Goal: Information Seeking & Learning: Learn about a topic

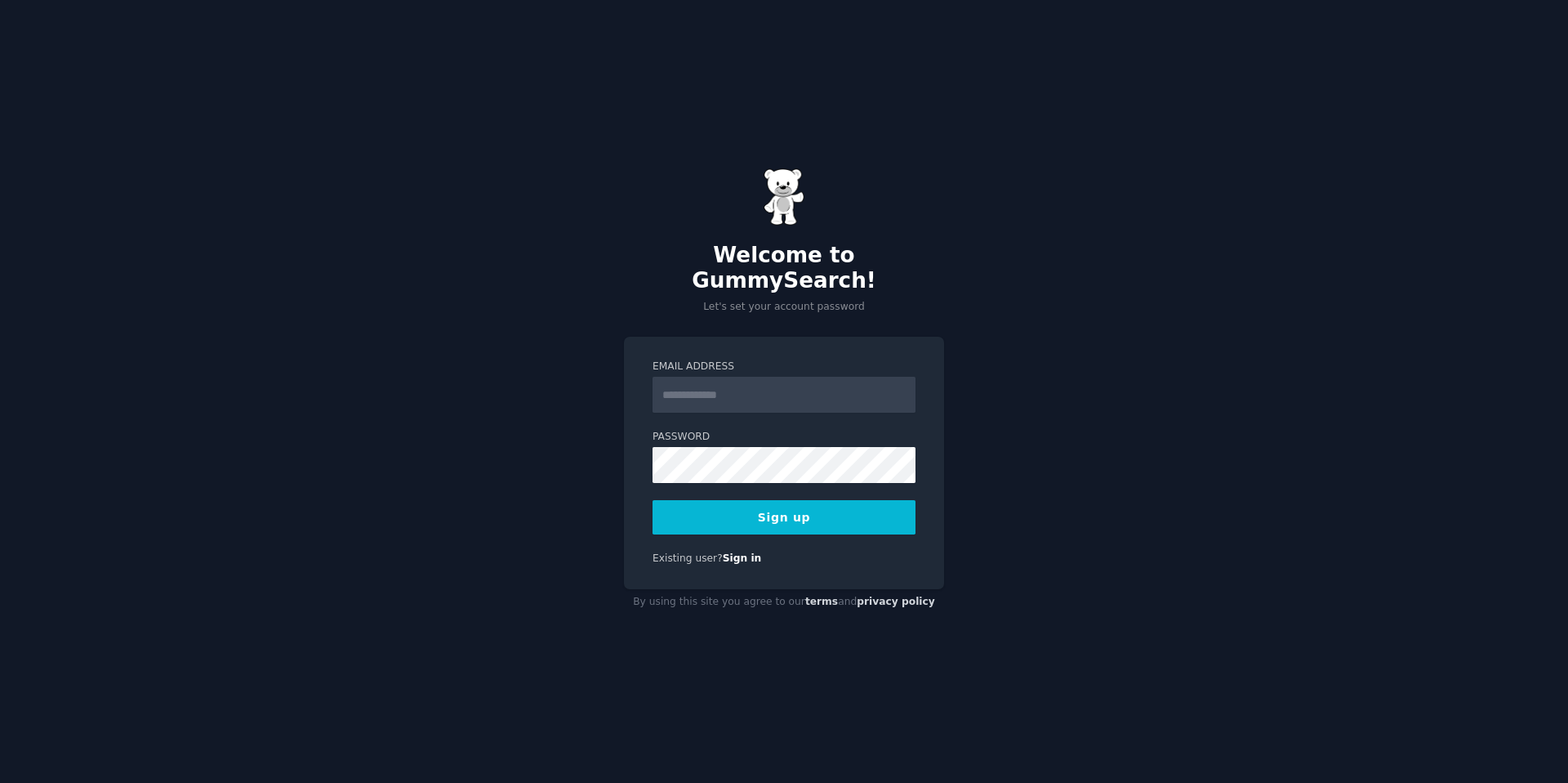
click at [684, 379] on input "Email Address" at bounding box center [784, 395] width 263 height 36
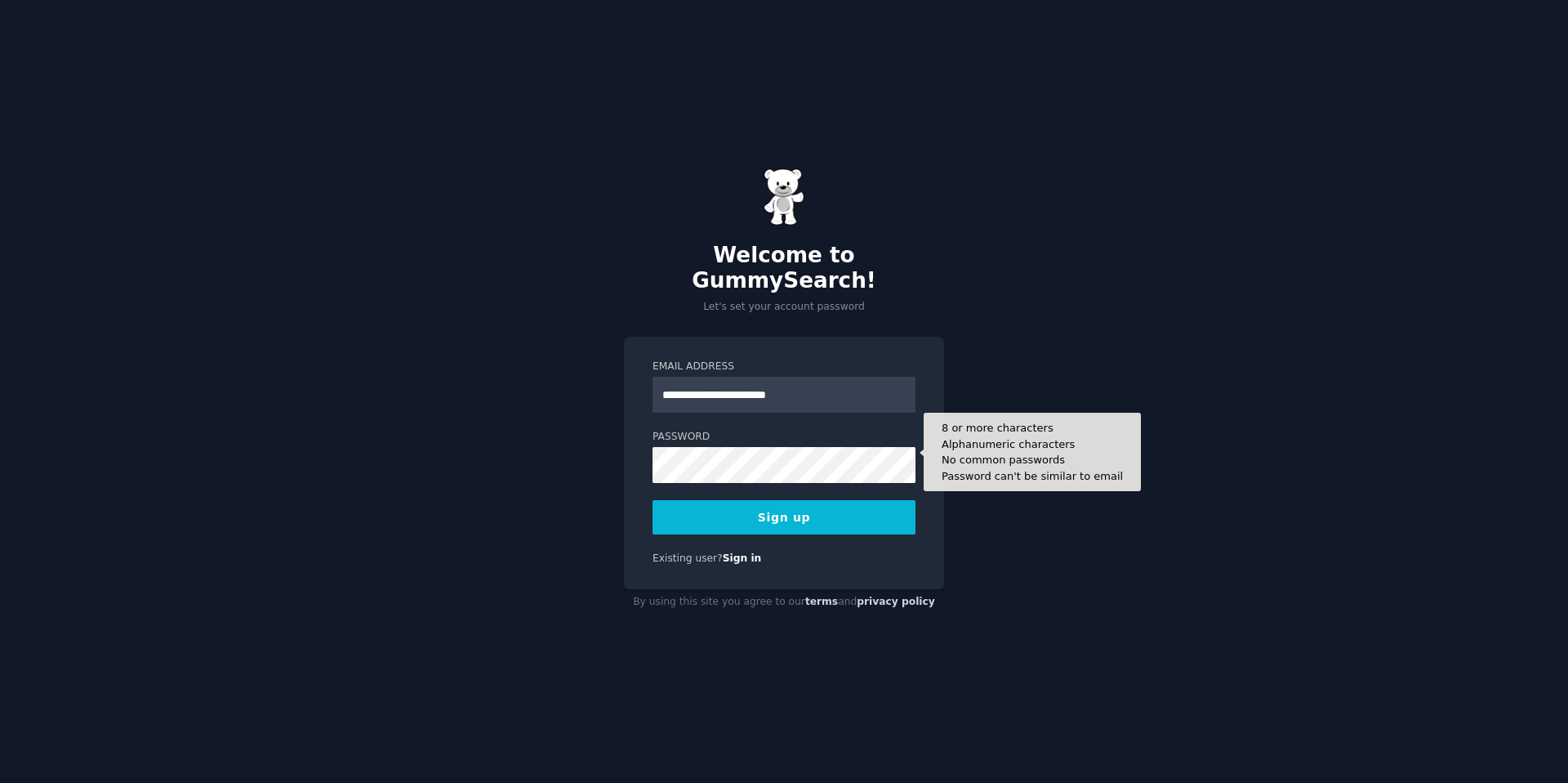
type input "**********"
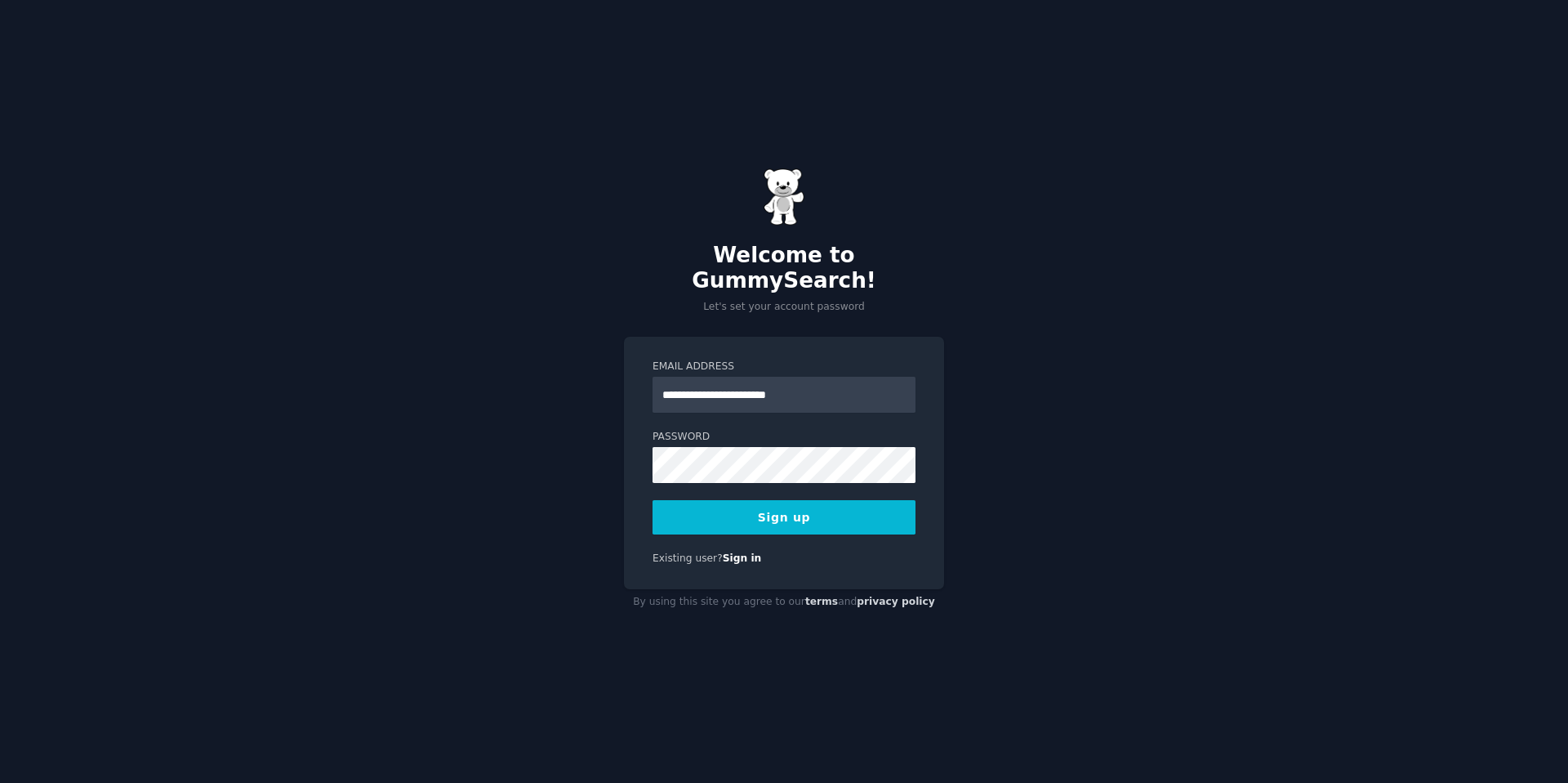
click at [762, 504] on button "Sign up" at bounding box center [784, 517] width 263 height 34
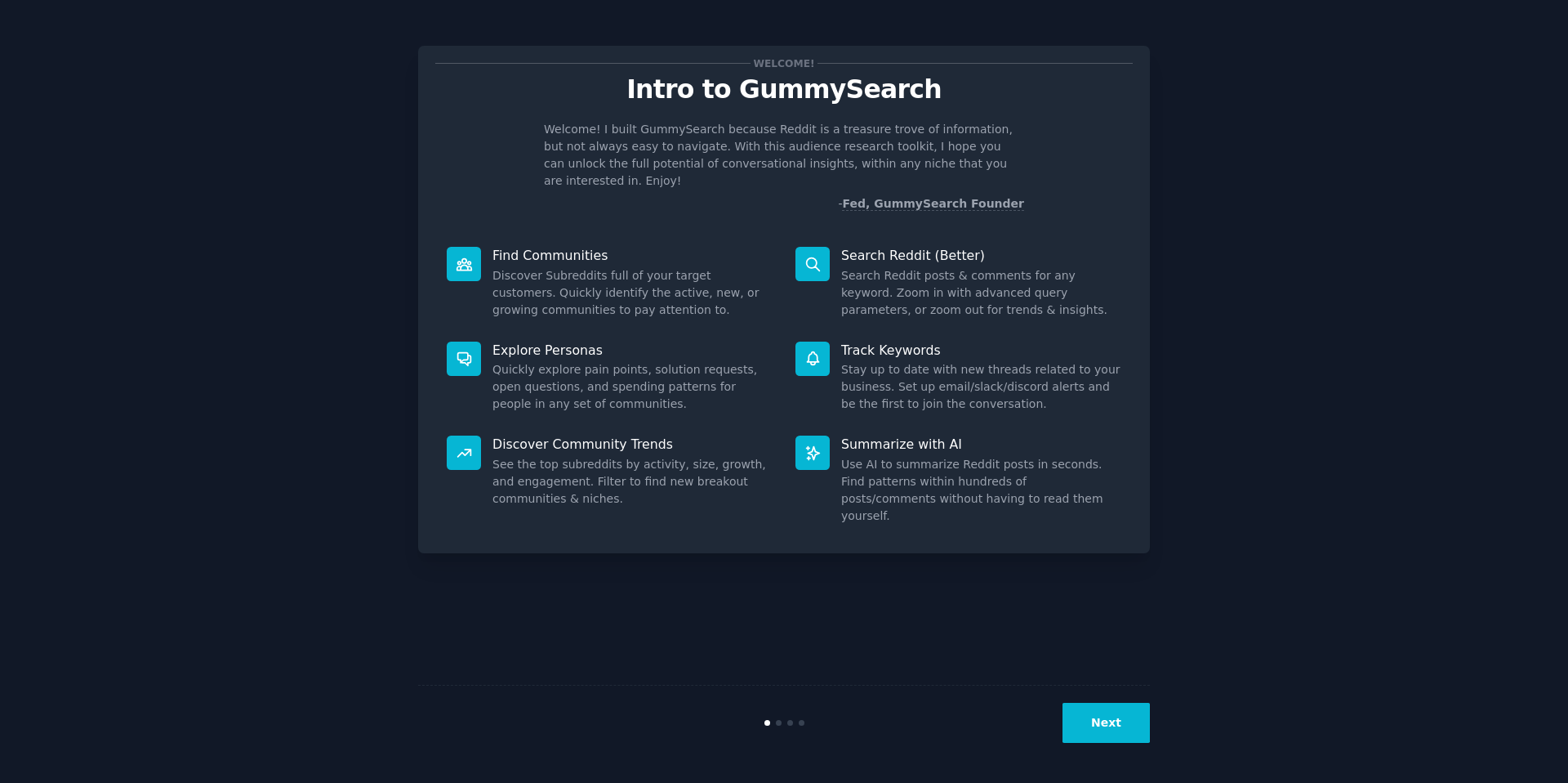
click at [1095, 707] on button "Next" at bounding box center [1107, 722] width 87 height 40
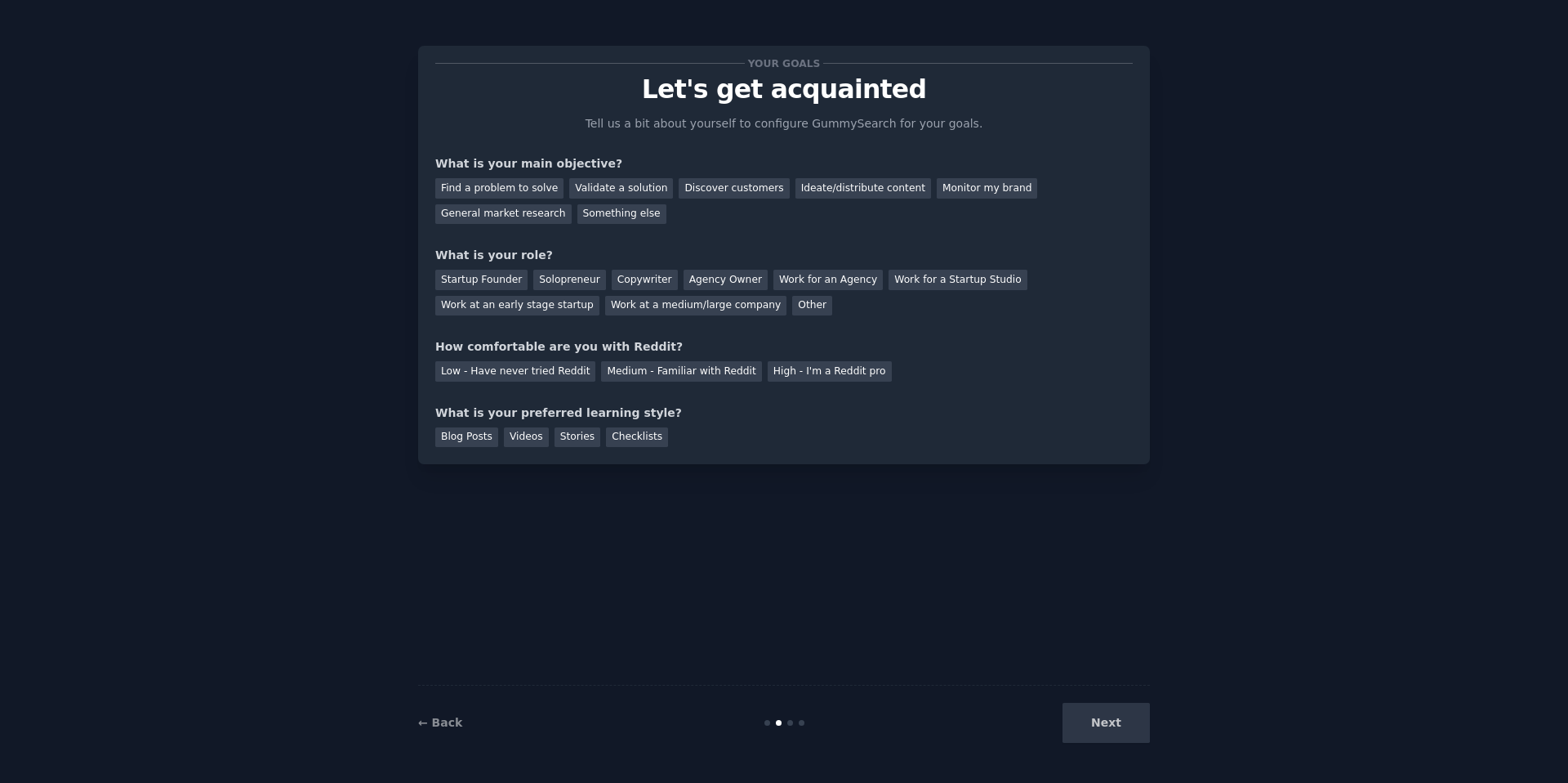
click at [1086, 719] on div "Next" at bounding box center [1028, 722] width 245 height 40
click at [651, 195] on div "Validate a solution" at bounding box center [621, 188] width 104 height 21
click at [499, 310] on div "Work at an early stage startup" at bounding box center [518, 305] width 164 height 21
click at [809, 358] on div "Low - Have never tried Reddit Medium - Familiar with Reddit High - I'm a Reddit…" at bounding box center [784, 368] width 698 height 26
click at [806, 362] on div "High - I'm a Reddit pro" at bounding box center [829, 371] width 124 height 21
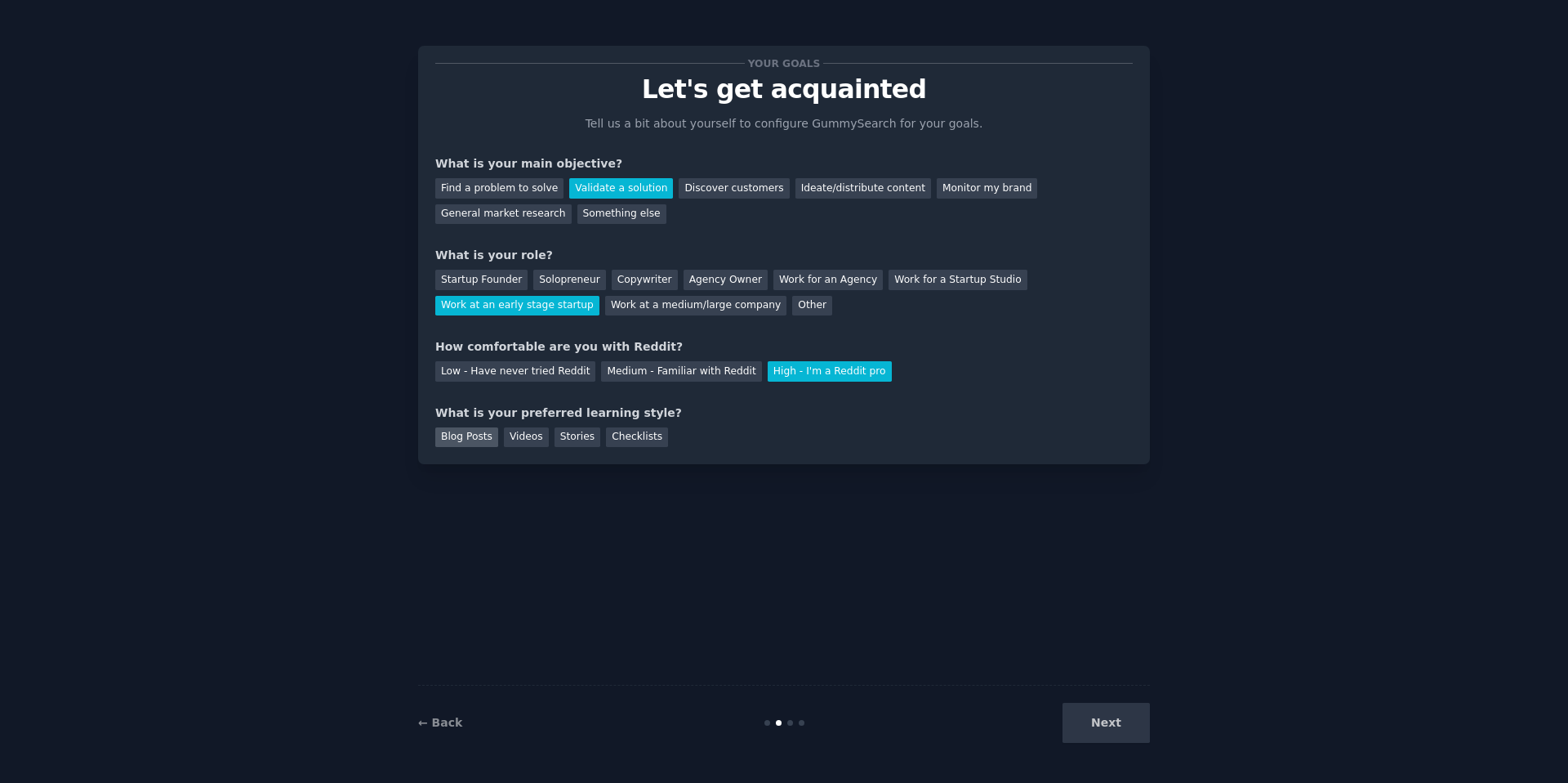
click at [476, 436] on div "Blog Posts" at bounding box center [467, 437] width 62 height 21
click at [514, 443] on div "Videos" at bounding box center [527, 437] width 45 height 21
click at [554, 438] on div "Stories" at bounding box center [577, 437] width 46 height 21
click at [1072, 714] on button "Next" at bounding box center [1107, 722] width 87 height 40
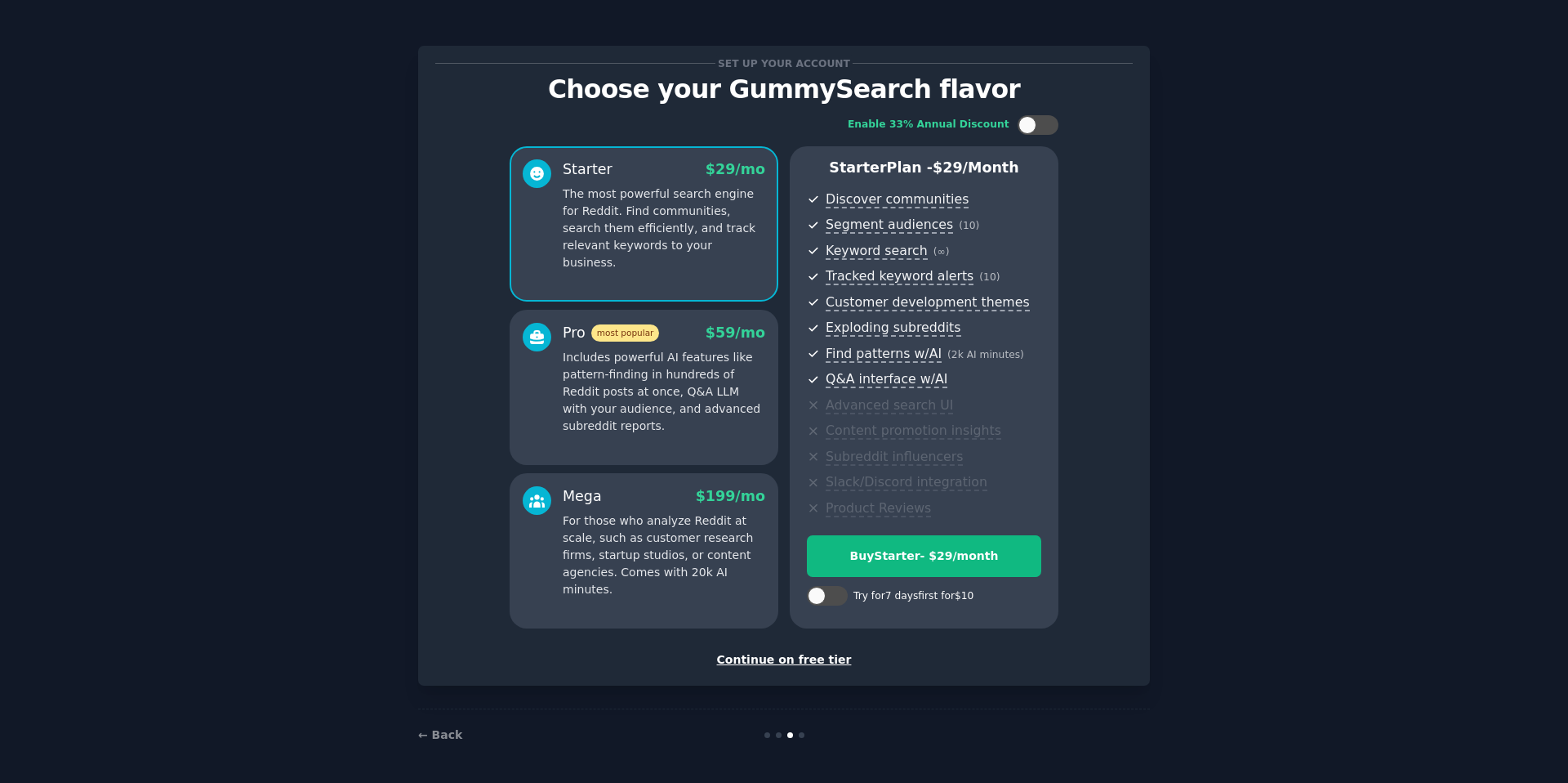
click at [767, 662] on div "Continue on free tier" at bounding box center [784, 659] width 698 height 17
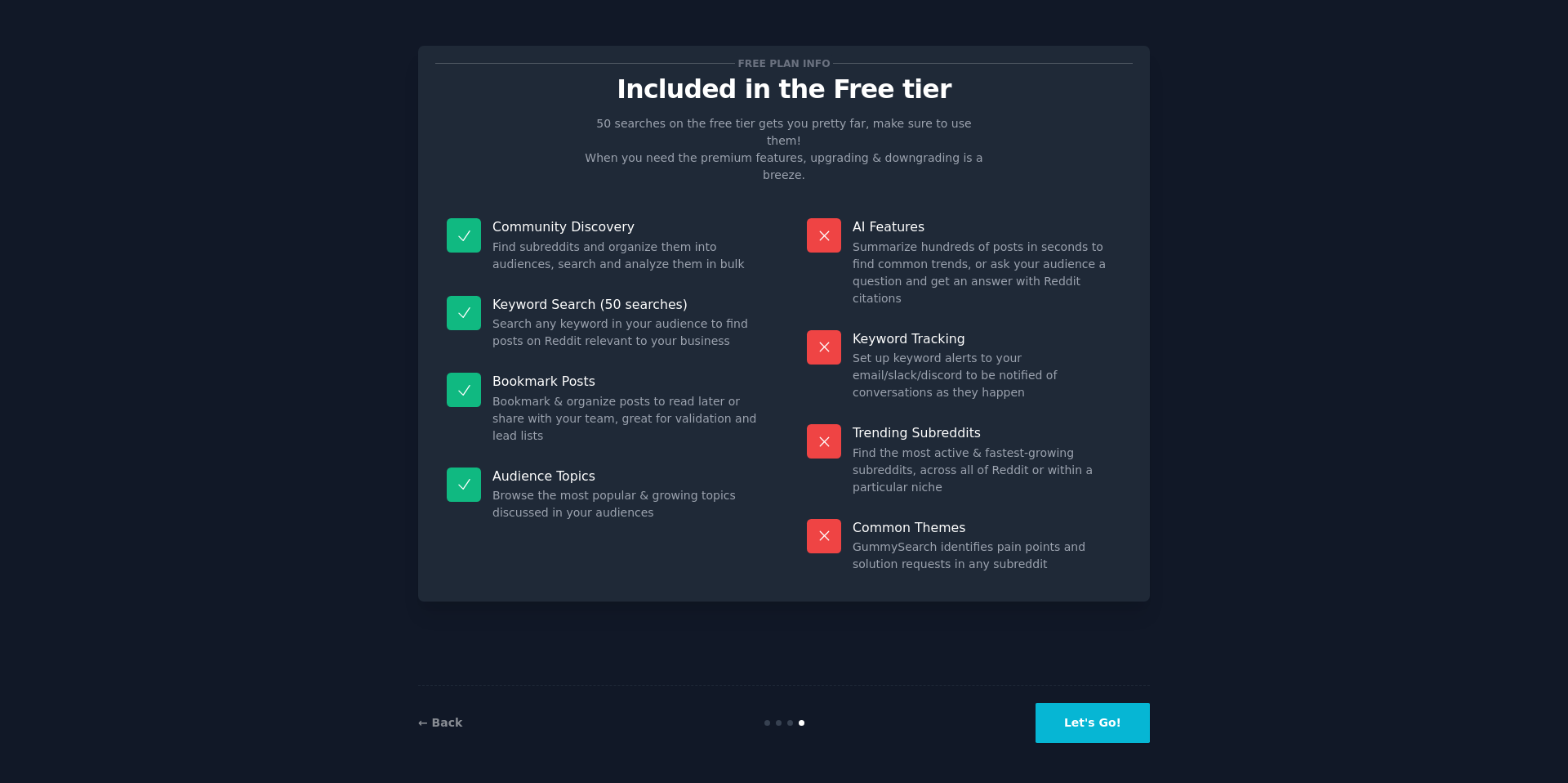
click at [1091, 712] on button "Let's Go!" at bounding box center [1093, 722] width 114 height 40
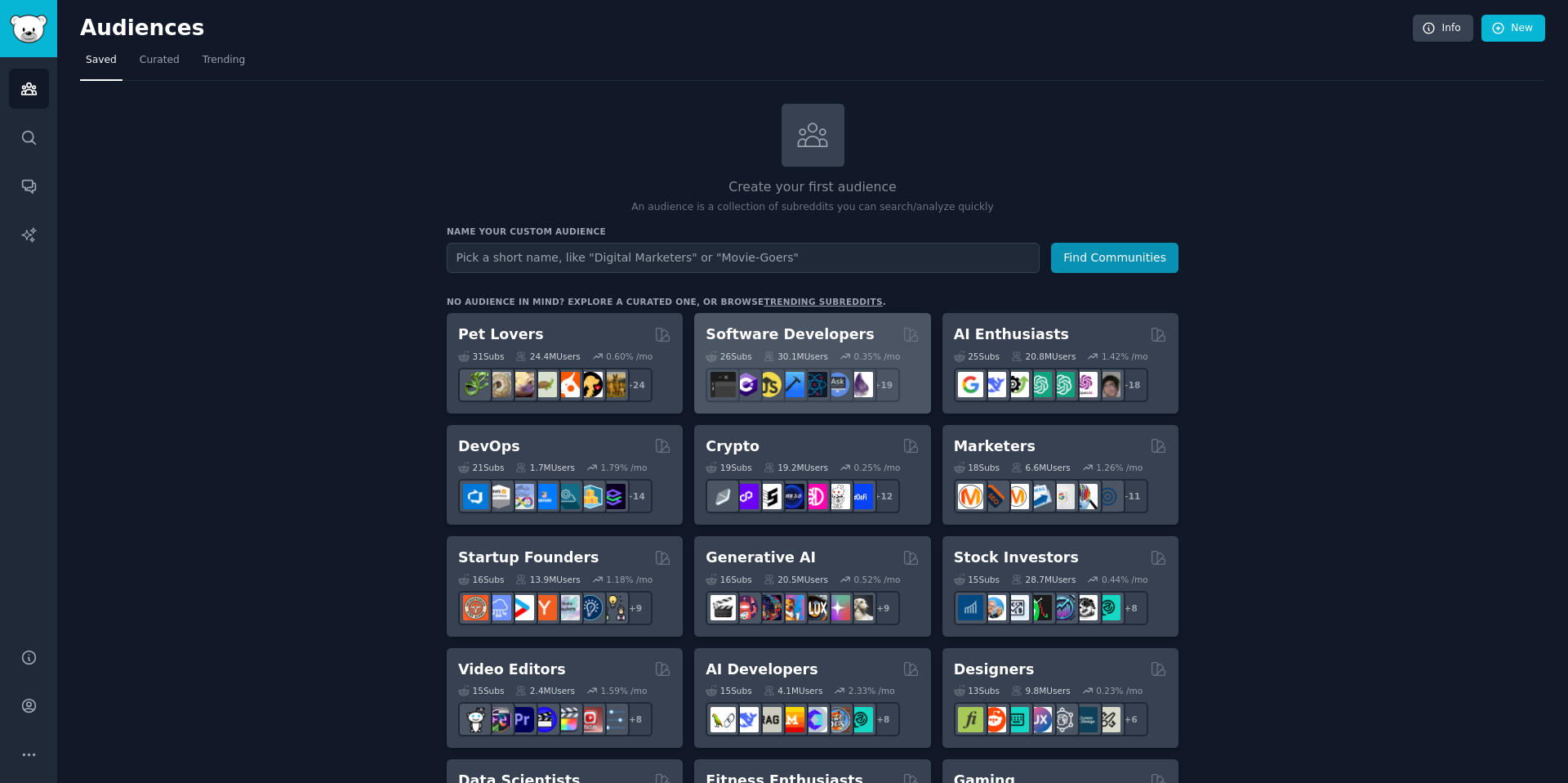
click at [794, 327] on h2 "Software Developers" at bounding box center [790, 334] width 169 height 21
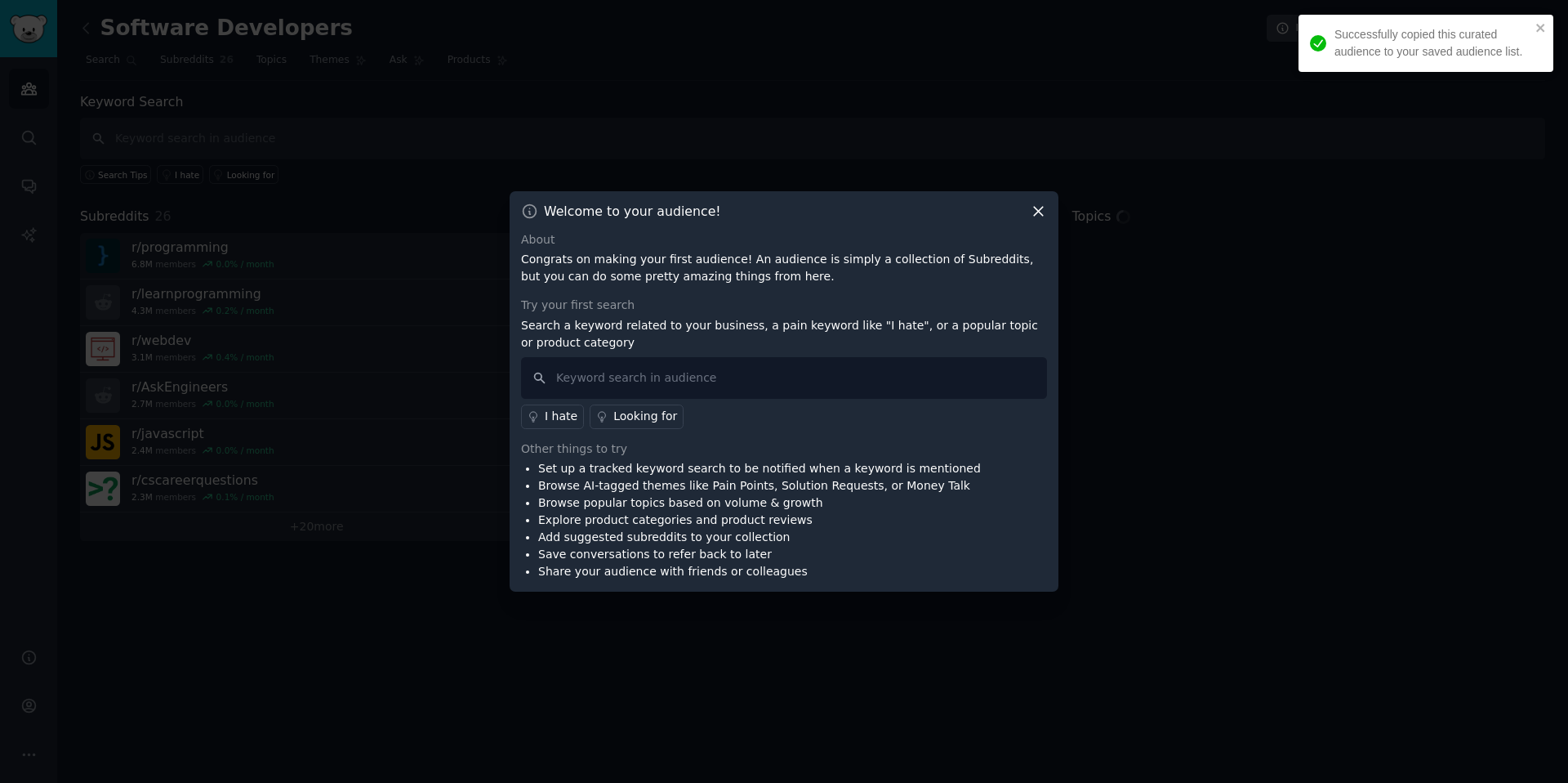
click at [1039, 216] on icon at bounding box center [1038, 211] width 17 height 17
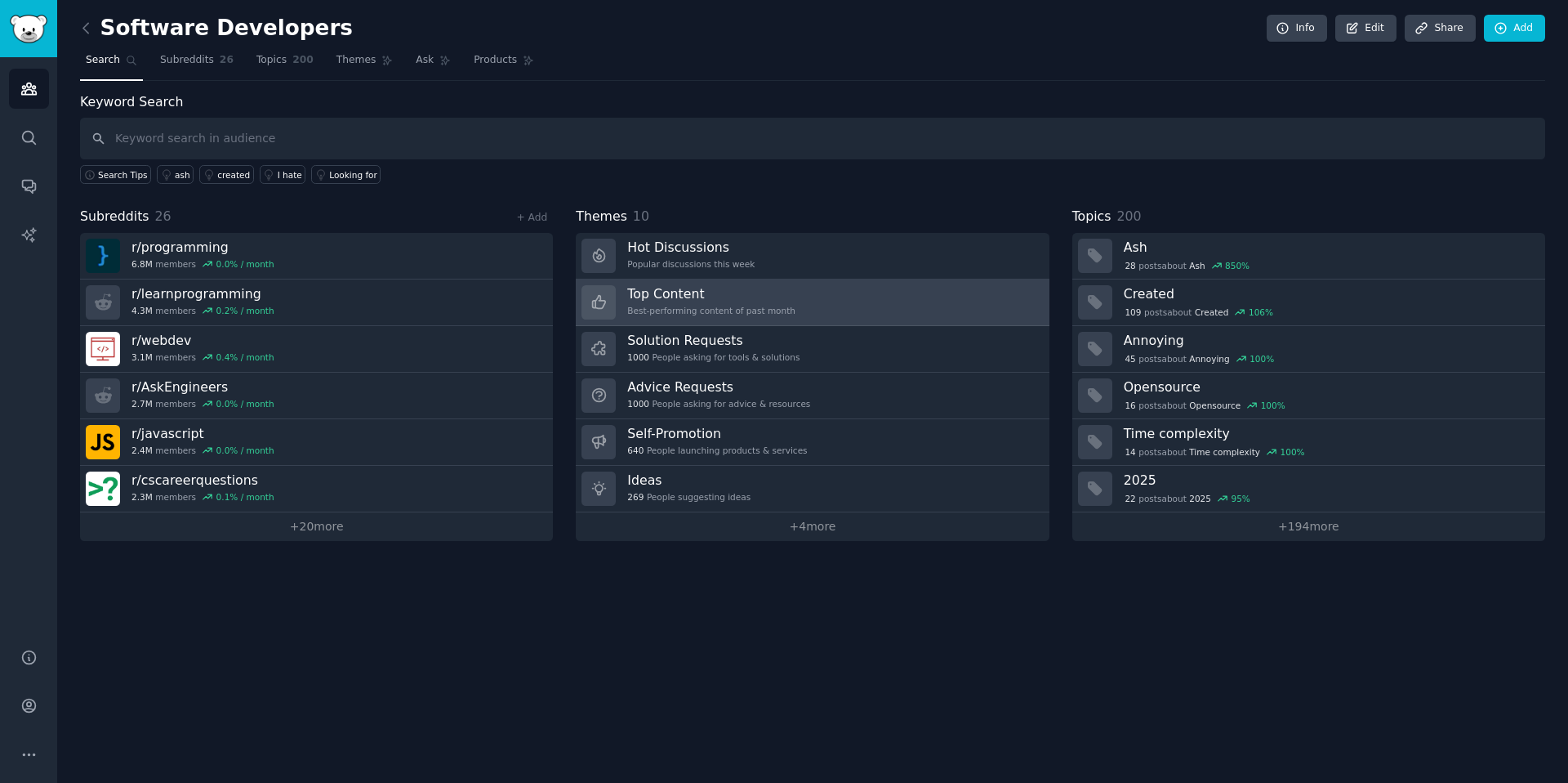
click at [661, 294] on h3 "Top Content" at bounding box center [711, 293] width 169 height 17
